Goal: Information Seeking & Learning: Learn about a topic

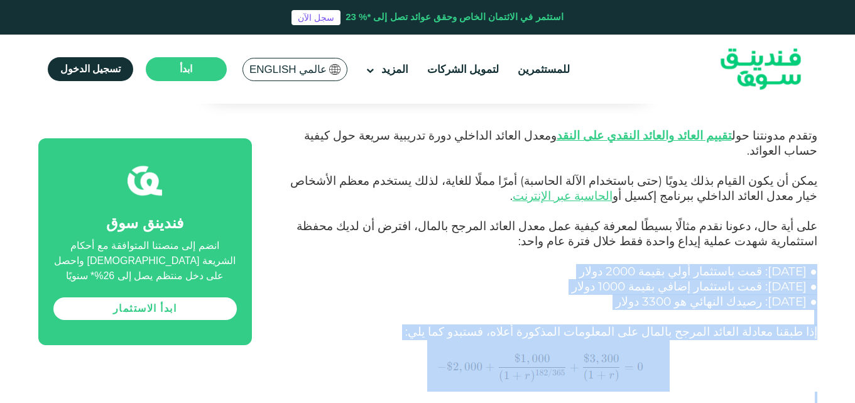
drag, startPoint x: 816, startPoint y: 170, endPoint x: 338, endPoint y: 310, distance: 497.4
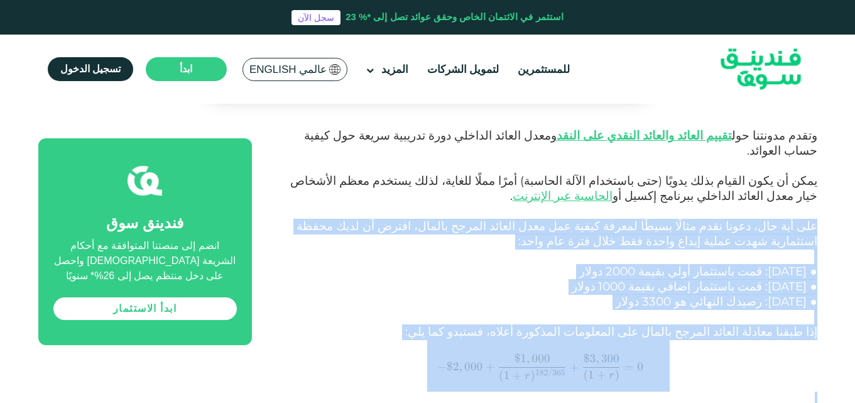
drag, startPoint x: 816, startPoint y: 119, endPoint x: 310, endPoint y: 306, distance: 539.1
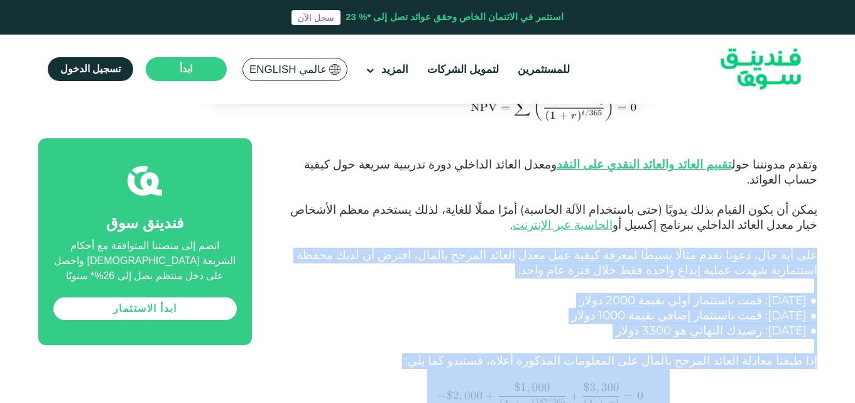
scroll to position [1761, 0]
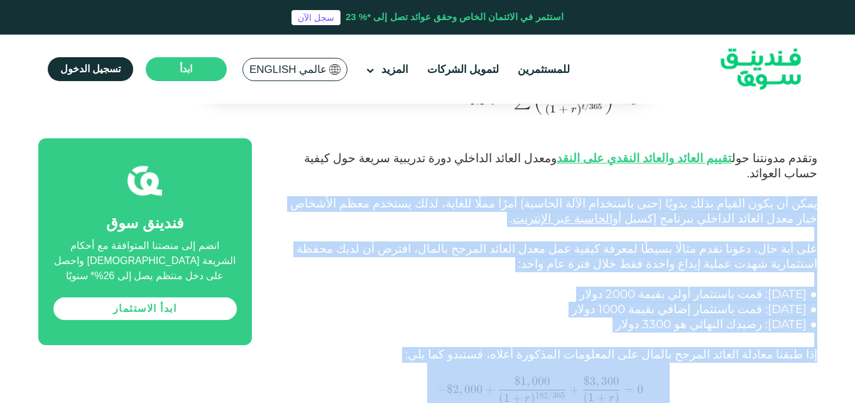
drag, startPoint x: 818, startPoint y: 105, endPoint x: 321, endPoint y: 332, distance: 546.9
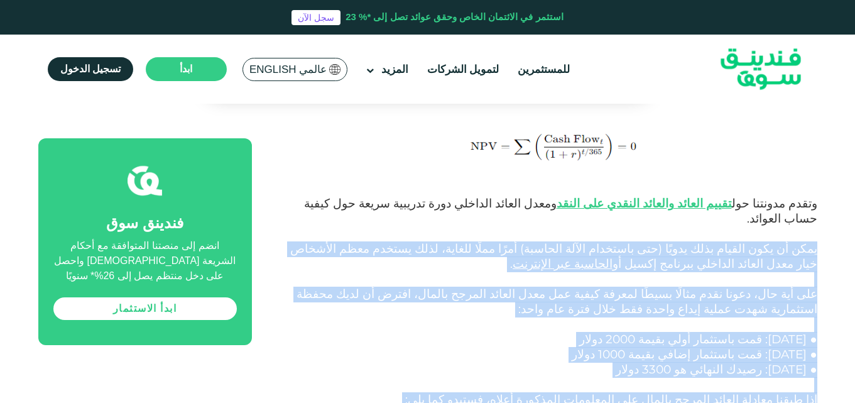
scroll to position [1726, 0]
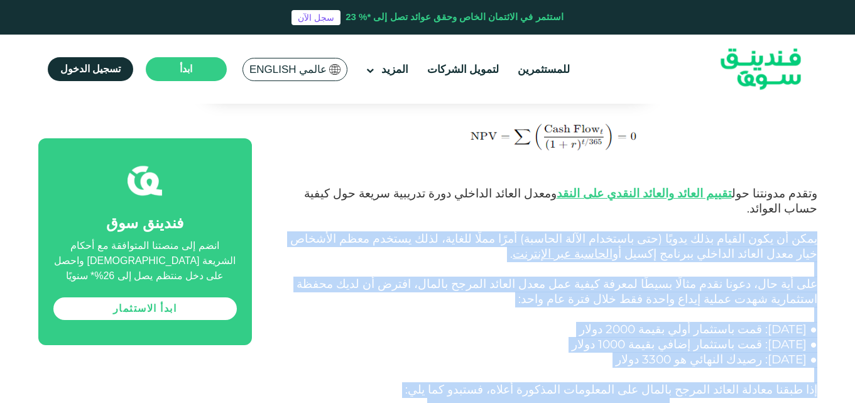
drag, startPoint x: 823, startPoint y: 131, endPoint x: 324, endPoint y: 362, distance: 549.3
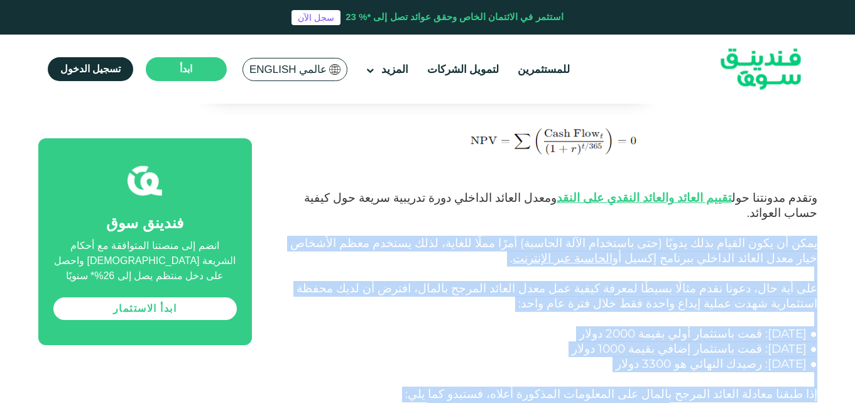
scroll to position [1733, 0]
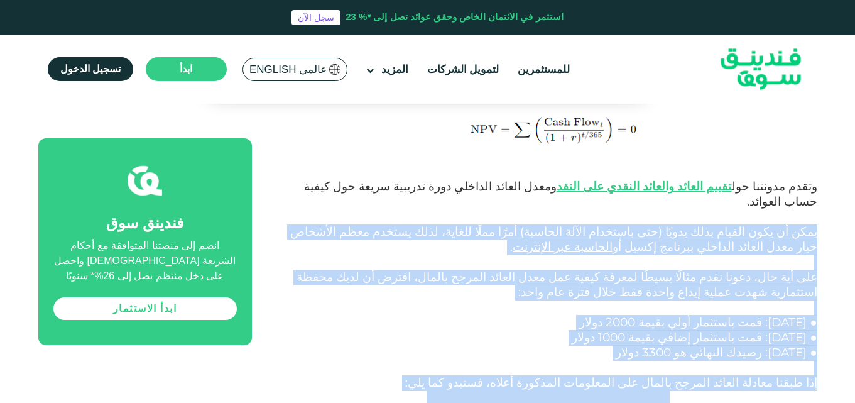
drag, startPoint x: 818, startPoint y: 124, endPoint x: 326, endPoint y: 357, distance: 544.7
click at [809, 270] on p "على أية حال، دعونا نقدم مثالًا بسيطًا لمعرفة كيفية عمل معدل العائد المرجح بالما…" at bounding box center [548, 292] width 537 height 45
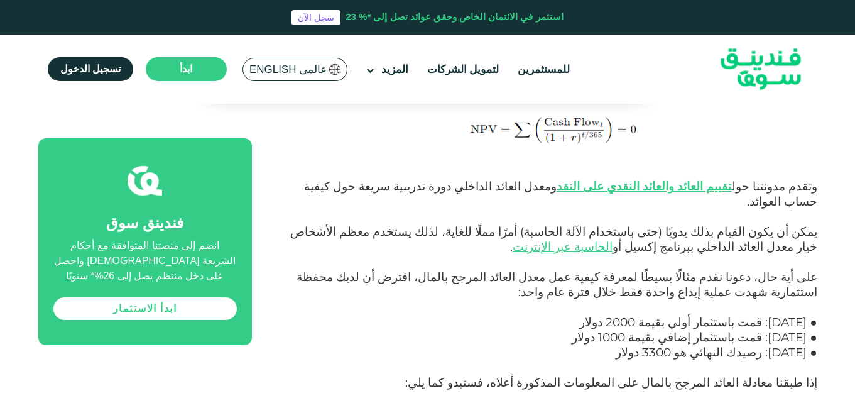
click at [809, 270] on p "على أية حال، دعونا نقدم مثالًا بسيطًا لمعرفة كيفية عمل معدل العائد المرجح بالما…" at bounding box center [548, 292] width 537 height 45
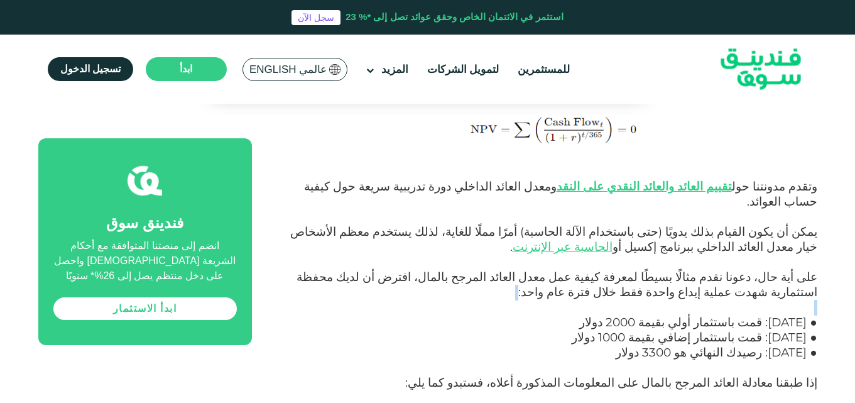
click at [811, 270] on p "على أية حال، دعونا نقدم مثالًا بسيطًا لمعرفة كيفية عمل معدل العائد المرجح بالما…" at bounding box center [548, 292] width 537 height 45
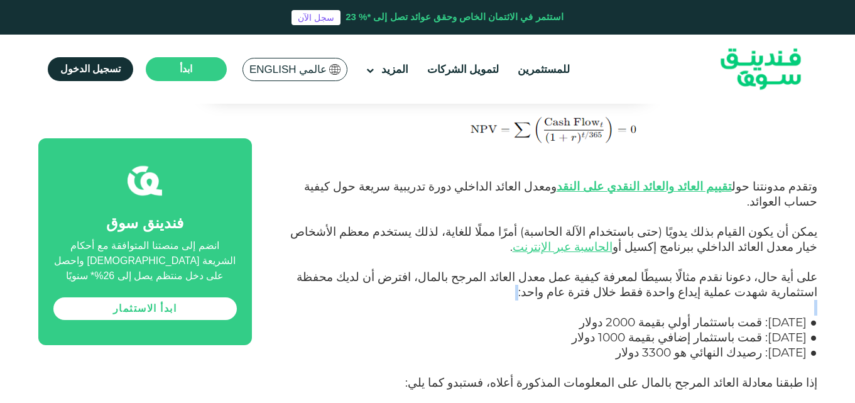
click at [815, 270] on p "على أية حال، دعونا نقدم مثالًا بسيطًا لمعرفة كيفية عمل معدل العائد المرجح بالما…" at bounding box center [548, 292] width 537 height 45
click at [815, 345] on p "● [DATE]: رصيدك النهائي هو 3300 دولار" at bounding box center [548, 360] width 537 height 30
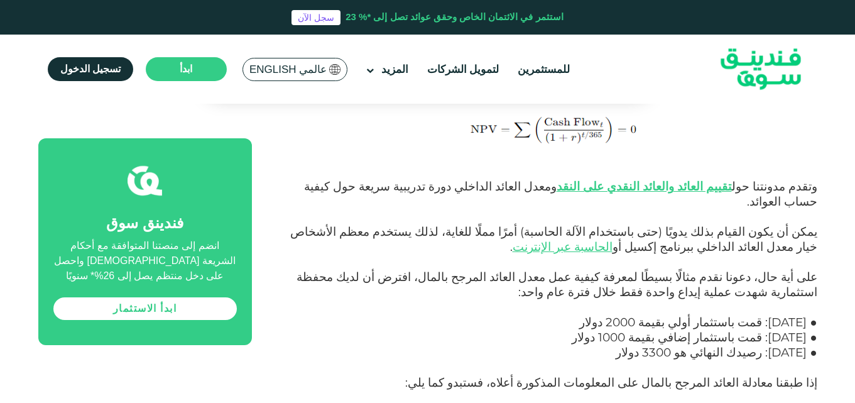
click at [814, 270] on p "على أية حال، دعونا نقدم مثالًا بسيطًا لمعرفة كيفية عمل معدل العائد المرجح بالما…" at bounding box center [548, 292] width 537 height 45
click at [816, 345] on p "● [DATE]: رصيدك النهائي هو 3300 دولار" at bounding box center [548, 360] width 537 height 30
click at [815, 270] on p "على أية حال، دعونا نقدم مثالًا بسيطًا لمعرفة كيفية عمل معدل العائد المرجح بالما…" at bounding box center [548, 292] width 537 height 45
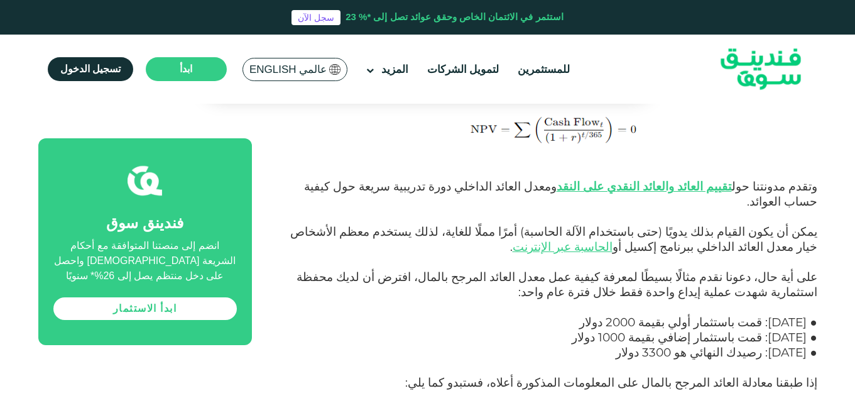
click at [815, 270] on p "على أية حال، دعونا نقدم مثالًا بسيطًا لمعرفة كيفية عمل معدل العائد المرجح بالما…" at bounding box center [548, 292] width 537 height 45
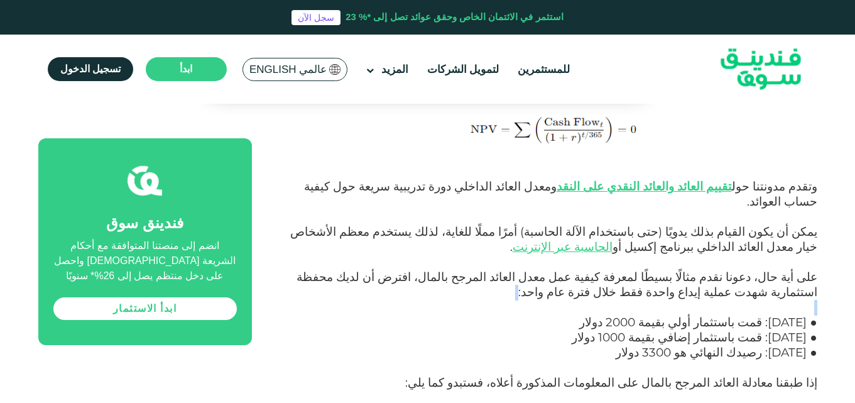
click at [815, 270] on p "على أية حال، دعونا نقدم مثالًا بسيطًا لمعرفة كيفية عمل معدل العائد المرجح بالما…" at bounding box center [548, 292] width 537 height 45
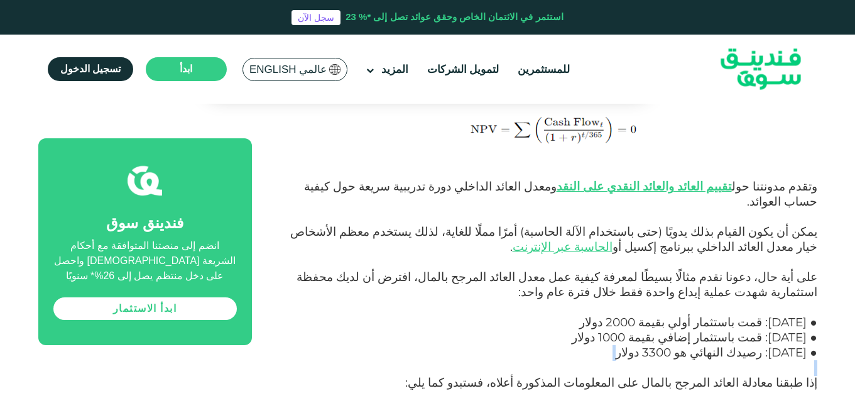
click at [814, 270] on p "على أية حال، دعونا نقدم مثالًا بسيطًا لمعرفة كيفية عمل معدل العائد المرجح بالما…" at bounding box center [548, 292] width 537 height 45
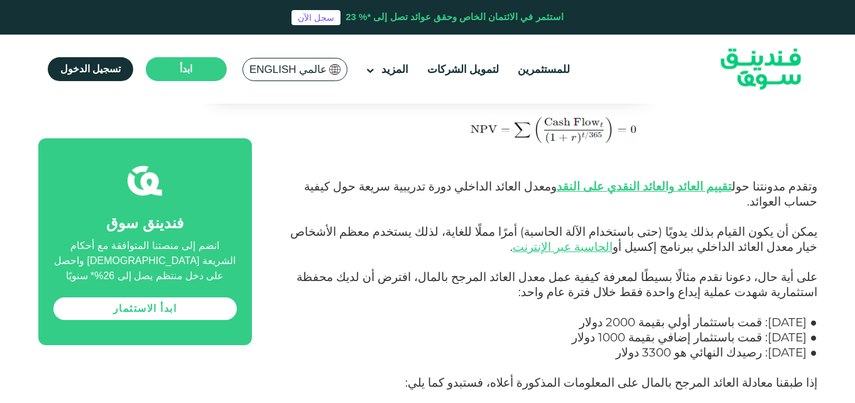
click at [814, 270] on p "على أية حال، دعونا نقدم مثالًا بسيطًا لمعرفة كيفية عمل معدل العائد المرجح بالما…" at bounding box center [548, 292] width 537 height 45
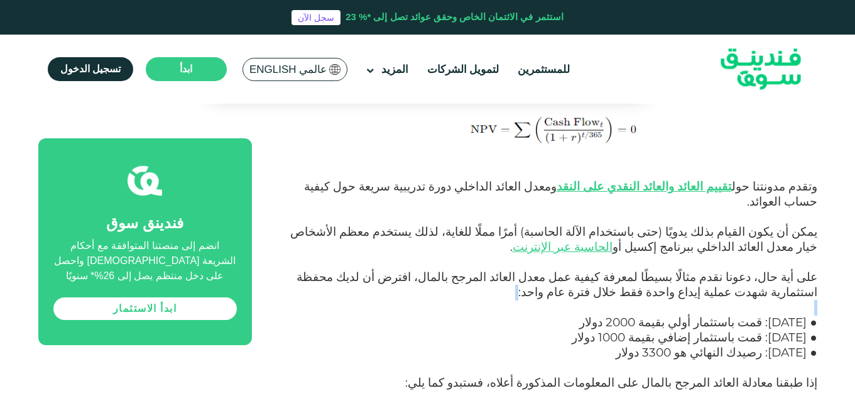
click at [814, 270] on p "على أية حال، دعونا نقدم مثالًا بسيطًا لمعرفة كيفية عمل معدل العائد المرجح بالما…" at bounding box center [548, 292] width 537 height 45
click at [816, 345] on p "● [DATE]: رصيدك النهائي هو 3300 دولار" at bounding box center [548, 360] width 537 height 30
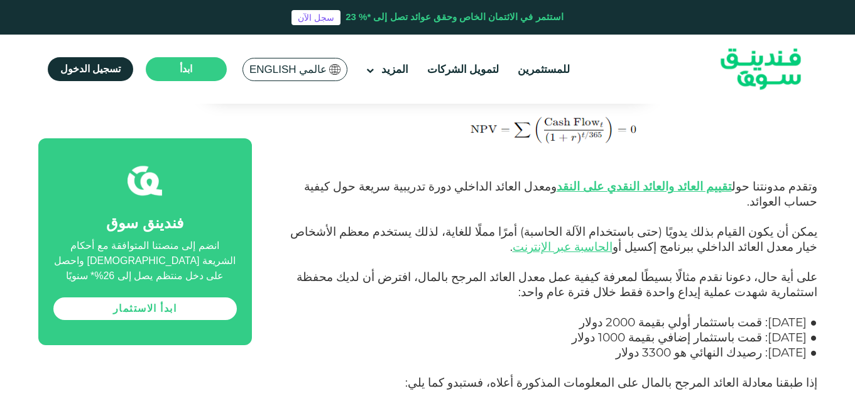
click at [815, 345] on p "● [DATE]: رصيدك النهائي هو 3300 دولار" at bounding box center [548, 360] width 537 height 30
click at [811, 345] on p "● [DATE]: رصيدك النهائي هو 3300 دولار" at bounding box center [548, 360] width 537 height 30
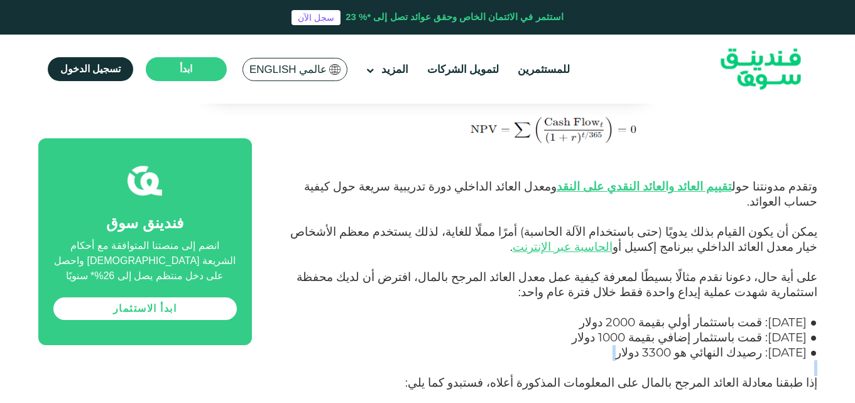
click at [811, 345] on p "● [DATE]: رصيدك النهائي هو 3300 دولار" at bounding box center [548, 360] width 537 height 30
click at [815, 270] on p "على أية حال، دعونا نقدم مثالًا بسيطًا لمعرفة كيفية عمل معدل العائد المرجح بالما…" at bounding box center [548, 292] width 537 height 45
click at [815, 345] on p "● [DATE]: رصيدك النهائي هو 3300 دولار" at bounding box center [548, 360] width 537 height 30
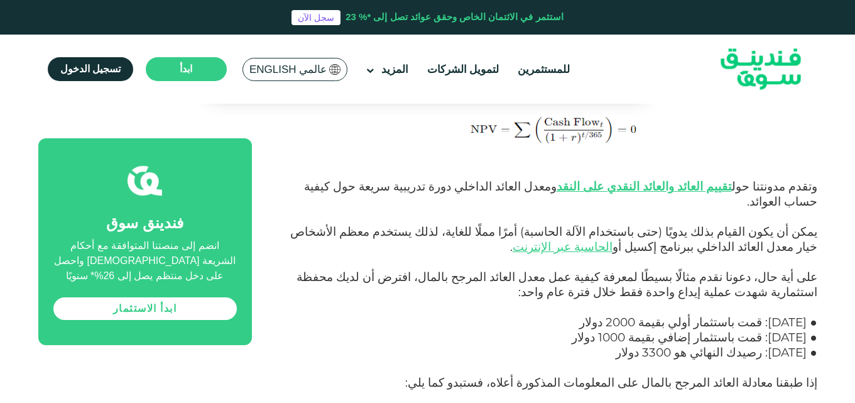
click at [813, 270] on p "على أية حال، دعونا نقدم مثالًا بسيطًا لمعرفة كيفية عمل معدل العائد المرجح بالما…" at bounding box center [548, 292] width 537 height 45
click at [813, 315] on span "● [DATE]: قمت باستثمار أولي بقيمة 2000 دولار" at bounding box center [697, 322] width 237 height 14
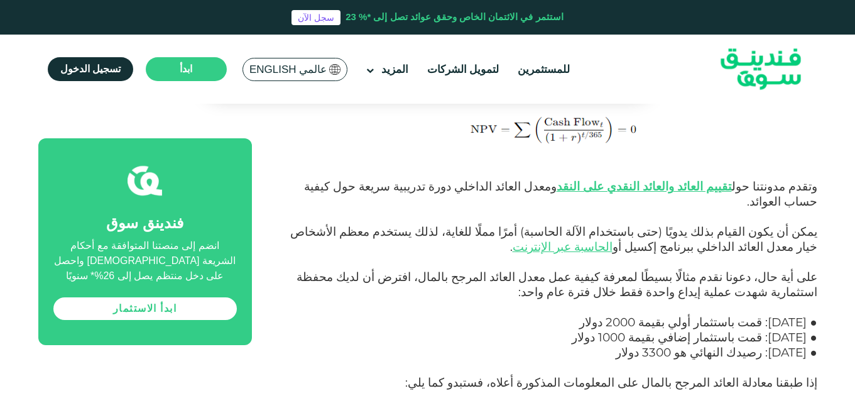
click at [816, 345] on p "● [DATE]: رصيدك النهائي هو 3300 دولار" at bounding box center [548, 360] width 537 height 30
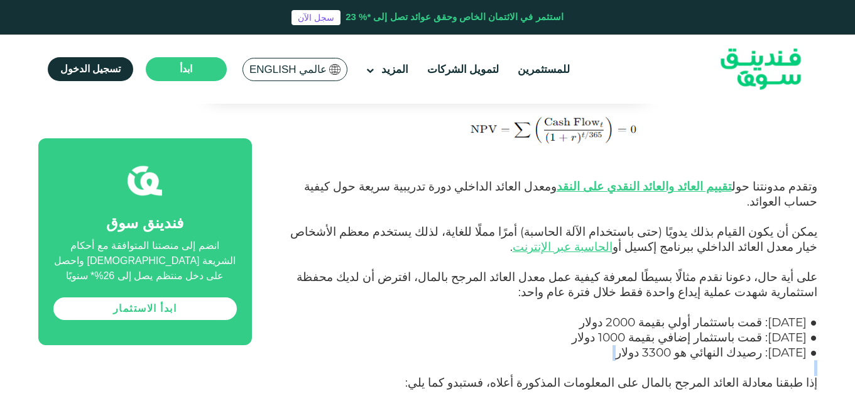
click at [816, 270] on p "على أية حال، دعونا نقدم مثالًا بسيطًا لمعرفة كيفية عمل معدل العائد المرجح بالما…" at bounding box center [548, 292] width 537 height 45
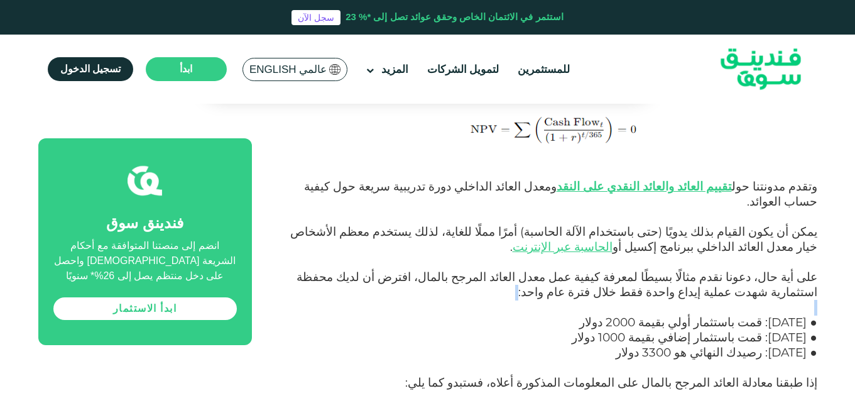
click at [816, 270] on p "على أية حال، دعونا نقدم مثالًا بسيطًا لمعرفة كيفية عمل معدل العائد المرجح بالما…" at bounding box center [548, 292] width 537 height 45
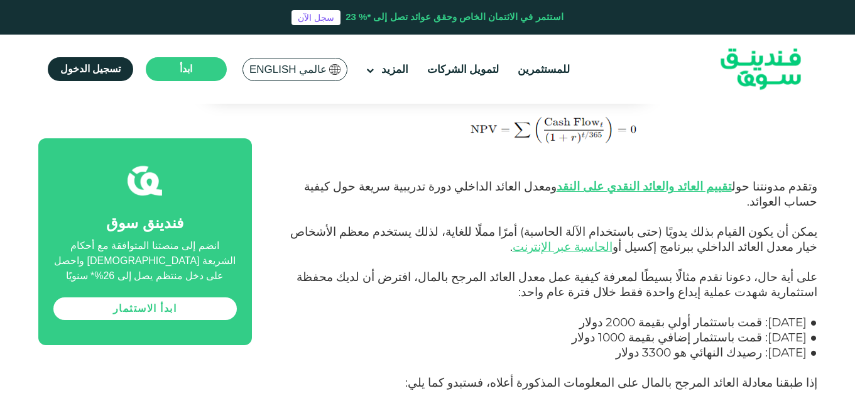
click at [816, 345] on p "● [DATE]: رصيدك النهائي هو 3300 دولار" at bounding box center [548, 360] width 537 height 30
click at [816, 270] on p "على أية حال، دعونا نقدم مثالًا بسيطًا لمعرفة كيفية عمل معدل العائد المرجح بالما…" at bounding box center [548, 292] width 537 height 45
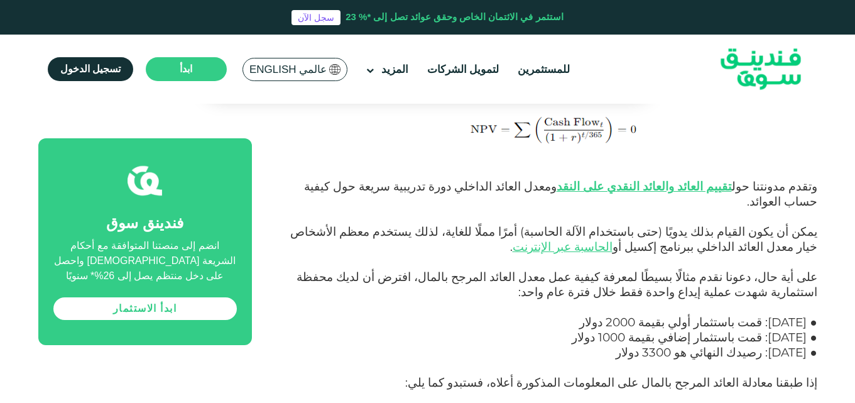
click at [816, 270] on p "على أية حال، دعونا نقدم مثالًا بسيطًا لمعرفة كيفية عمل معدل العائد المرجح بالما…" at bounding box center [548, 292] width 537 height 45
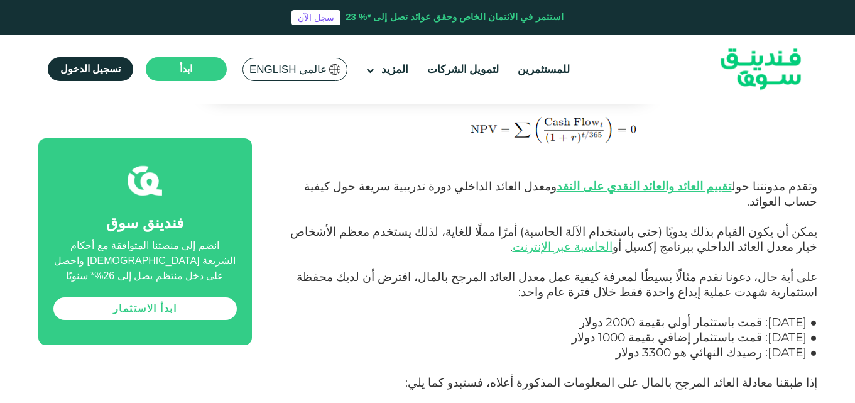
click at [815, 345] on p "● [DATE]: رصيدك النهائي هو 3300 دولار" at bounding box center [548, 360] width 537 height 30
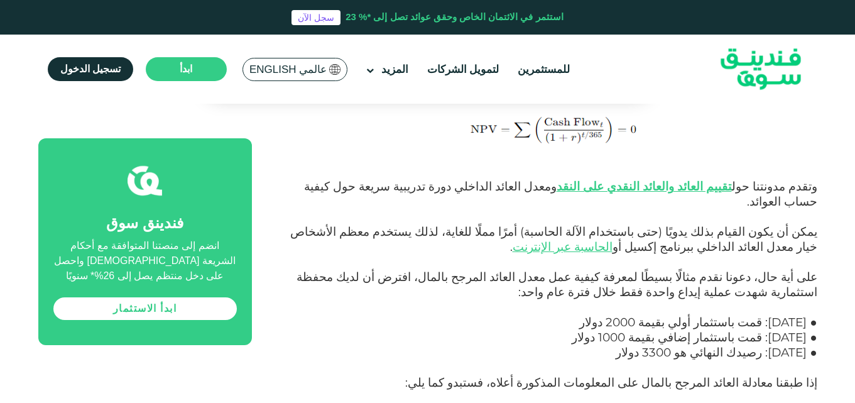
click at [812, 345] on p "● [DATE]: رصيدك النهائي هو 3300 دولار" at bounding box center [548, 360] width 537 height 30
click at [813, 270] on p "على أية حال، دعونا نقدم مثالًا بسيطًا لمعرفة كيفية عمل معدل العائد المرجح بالما…" at bounding box center [548, 292] width 537 height 45
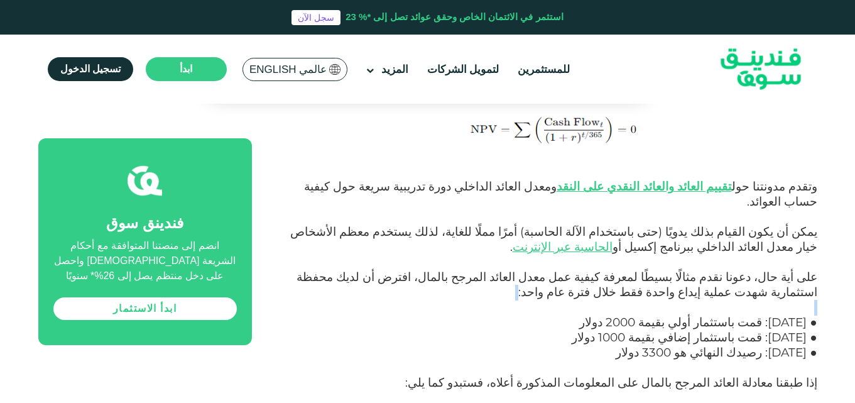
click at [813, 270] on p "على أية حال، دعونا نقدم مثالًا بسيطًا لمعرفة كيفية عمل معدل العائد المرجح بالما…" at bounding box center [548, 292] width 537 height 45
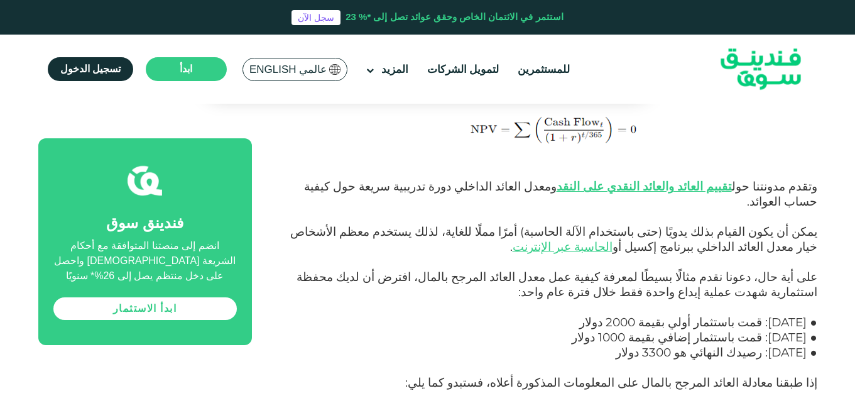
click at [815, 345] on p "● [DATE]: رصيدك النهائي هو 3300 دولار" at bounding box center [548, 360] width 537 height 30
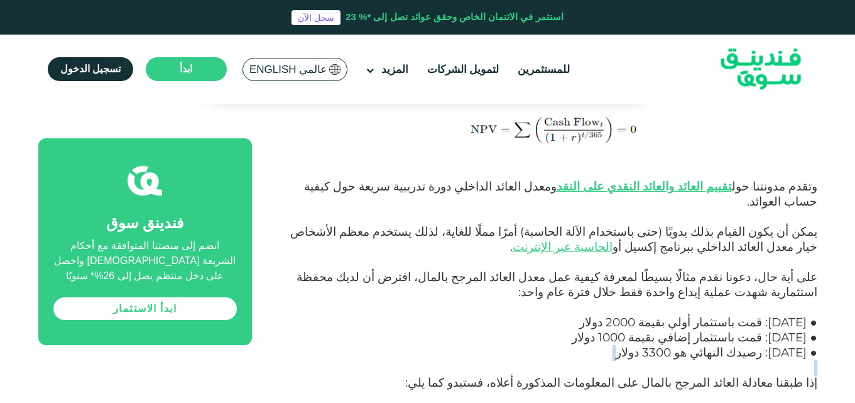
click at [815, 269] on span "على أية حال، دعونا نقدم مثالًا بسيطًا لمعرفة كيفية عمل معدل العائد المرجح بالما…" at bounding box center [556, 284] width 521 height 30
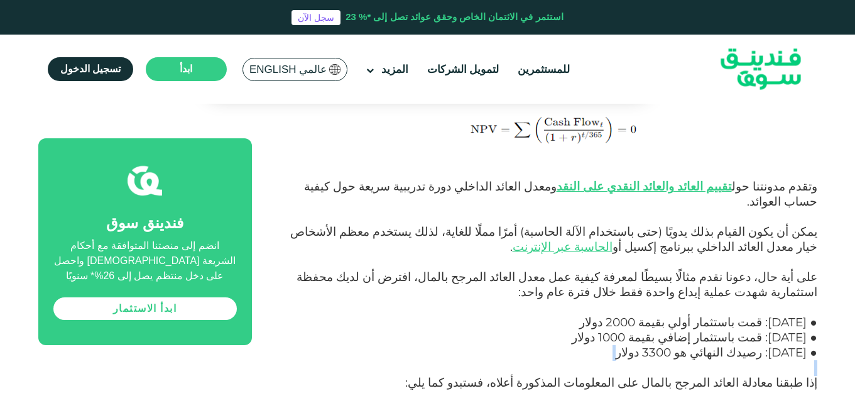
click at [813, 345] on p "● [DATE]: رصيدك النهائي هو 3300 دولار" at bounding box center [548, 360] width 537 height 30
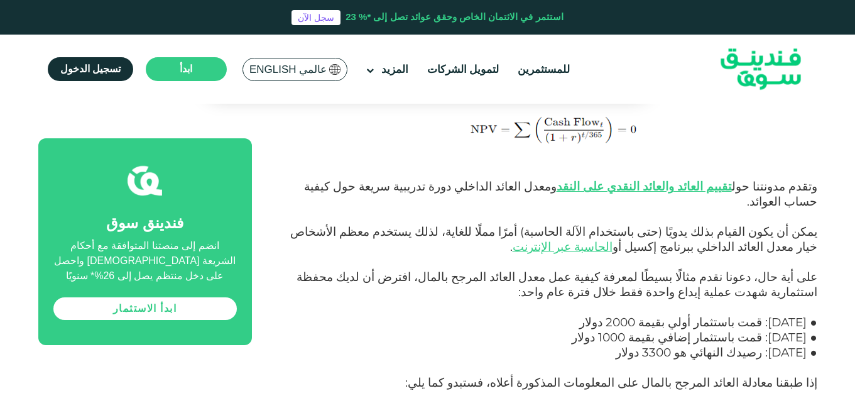
click at [815, 270] on p "على أية حال، دعونا نقدم مثالًا بسيطًا لمعرفة كيفية عمل معدل العائد المرجح بالما…" at bounding box center [548, 292] width 537 height 45
click at [816, 345] on p "● [DATE]: رصيدك النهائي هو 3300 دولار" at bounding box center [548, 360] width 537 height 30
click at [814, 270] on p "على أية حال، دعونا نقدم مثالًا بسيطًا لمعرفة كيفية عمل معدل العائد المرجح بالما…" at bounding box center [548, 292] width 537 height 45
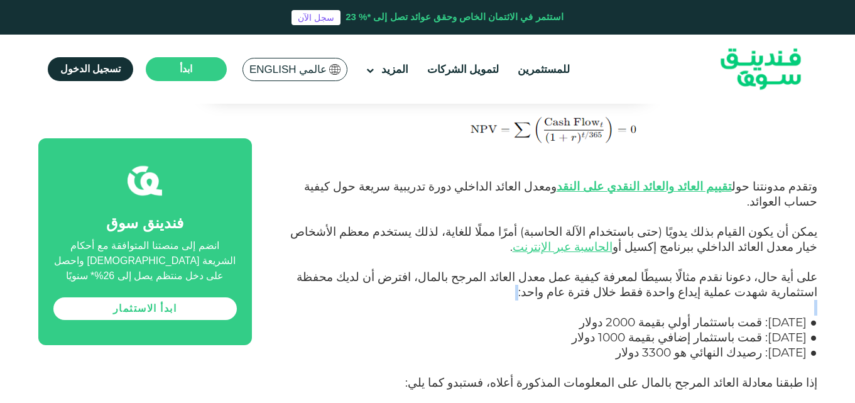
click at [814, 270] on p "على أية حال، دعونا نقدم مثالًا بسيطًا لمعرفة كيفية عمل معدل العائد المرجح بالما…" at bounding box center [548, 292] width 537 height 45
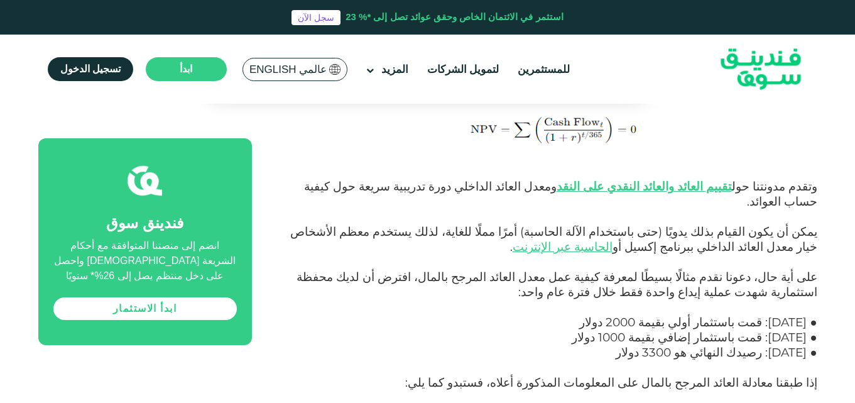
click at [814, 345] on p "● [DATE]: رصيدك النهائي هو 3300 دولار" at bounding box center [548, 360] width 537 height 30
drag, startPoint x: 816, startPoint y: 217, endPoint x: 574, endPoint y: 245, distance: 243.4
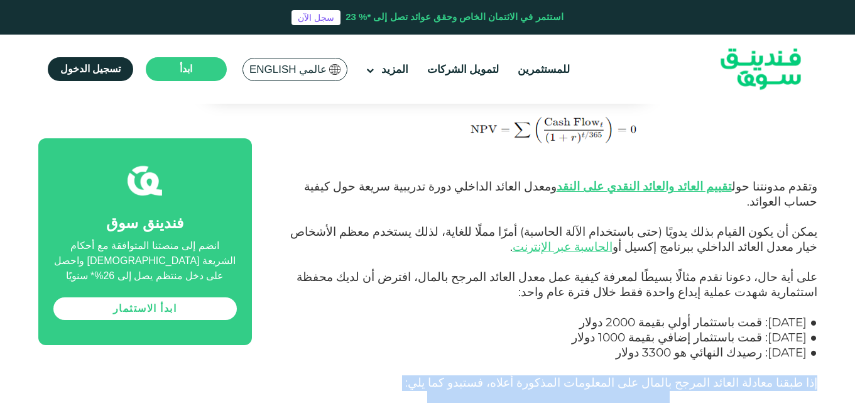
drag, startPoint x: 823, startPoint y: 276, endPoint x: 573, endPoint y: 301, distance: 251.3
